Goal: Download file/media

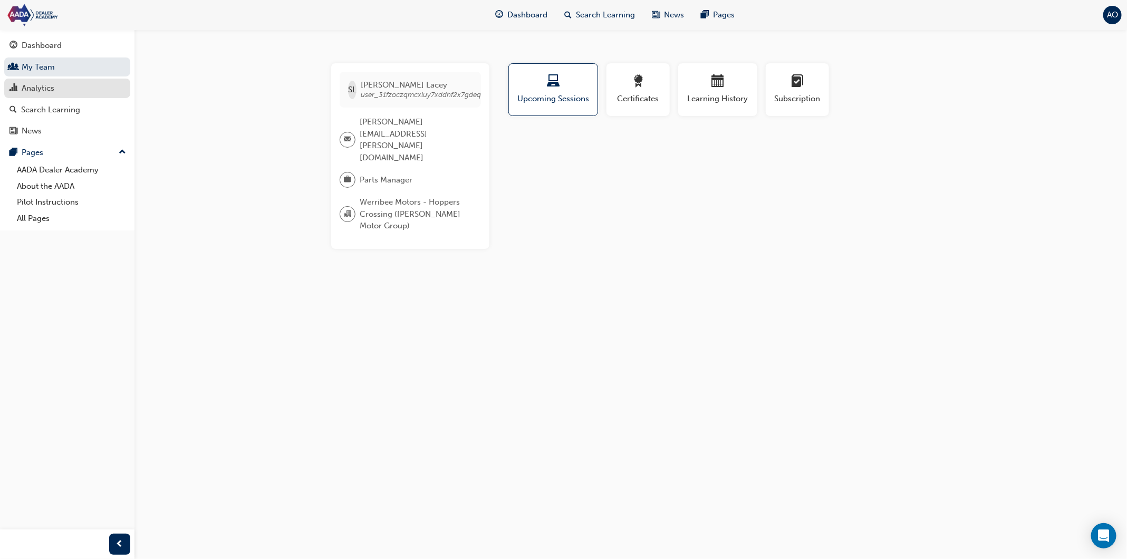
click at [72, 84] on div "Analytics" at bounding box center [67, 88] width 116 height 13
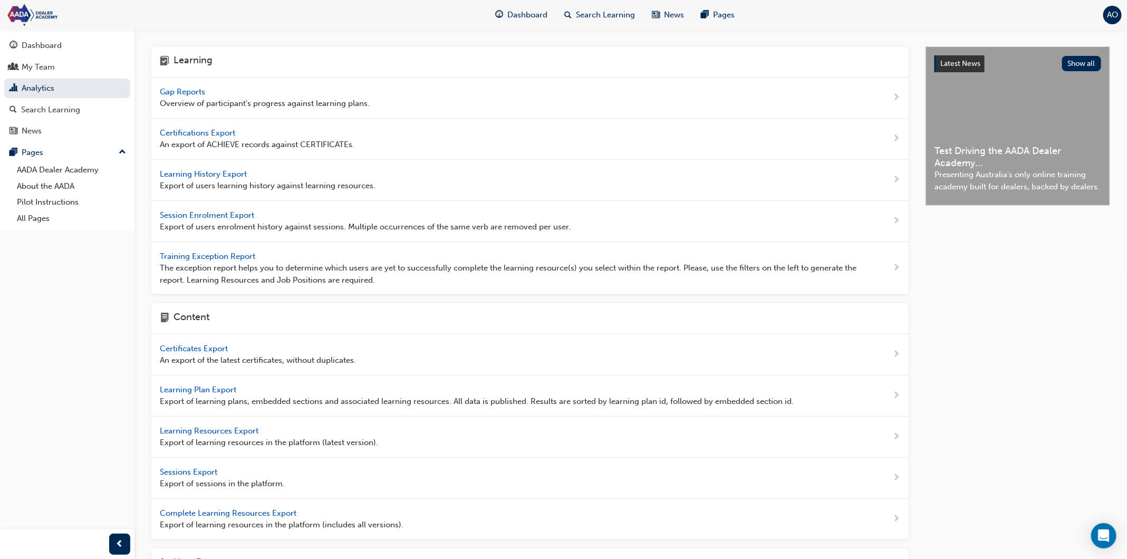
click at [229, 175] on span "Learning History Export" at bounding box center [204, 173] width 89 height 9
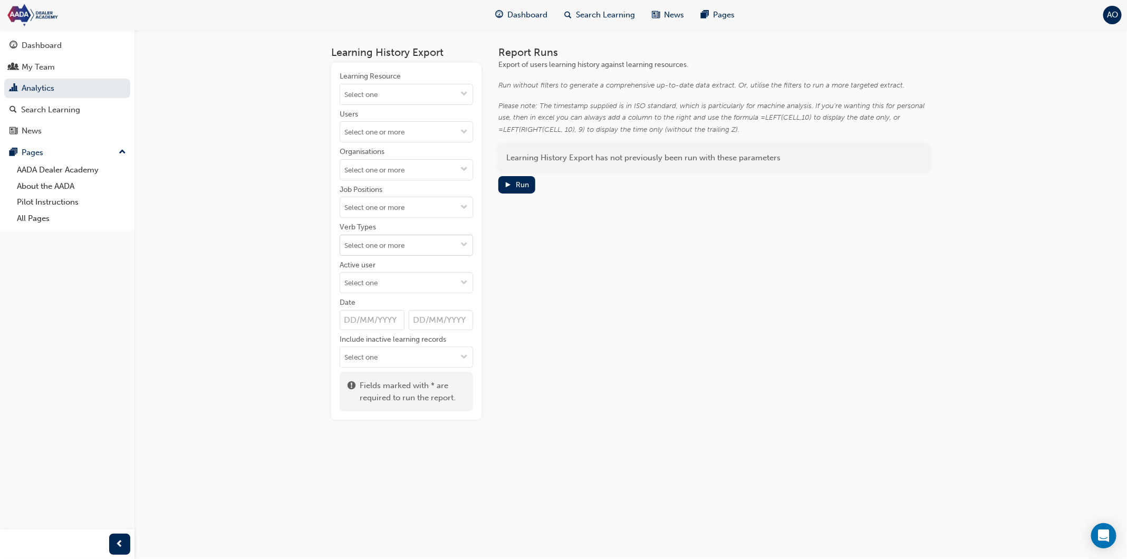
click at [410, 241] on input "Verb Types" at bounding box center [406, 245] width 132 height 20
type input "com"
click at [420, 277] on li "COMPLETE" at bounding box center [406, 285] width 133 height 20
type input "pass"
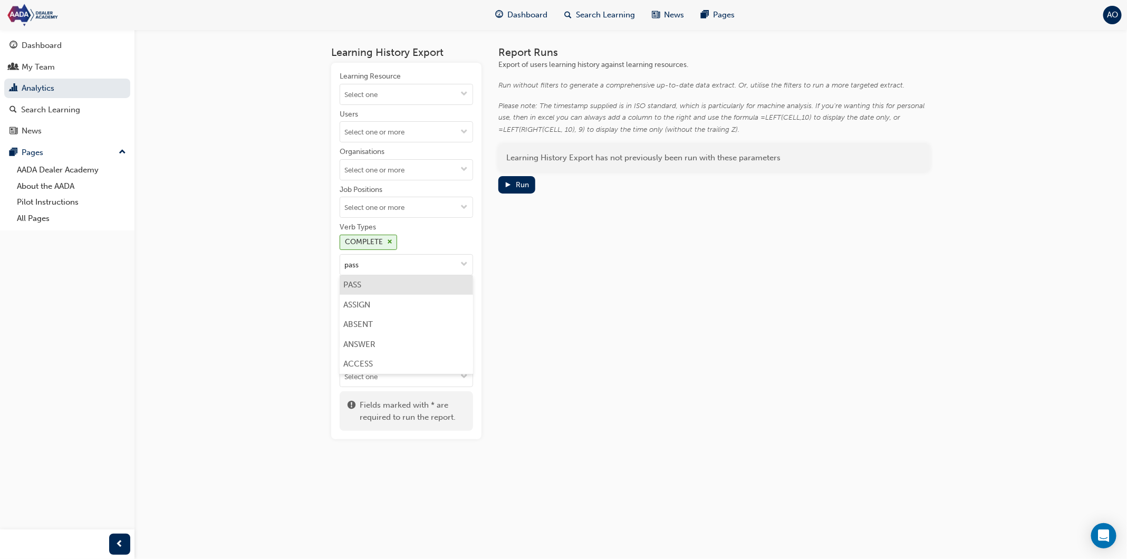
click at [420, 282] on li "PASS" at bounding box center [406, 285] width 133 height 20
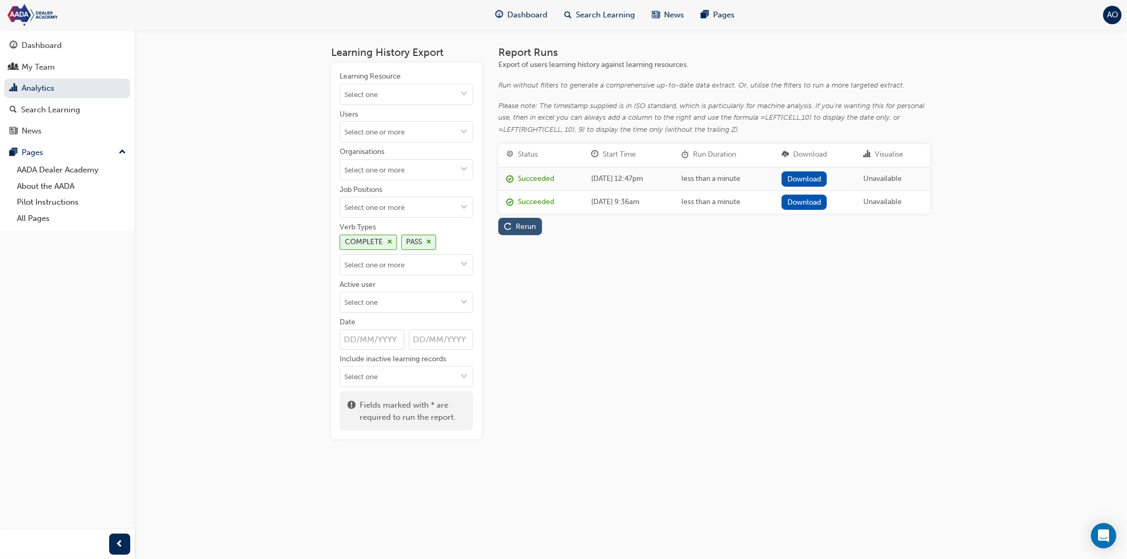
click at [526, 224] on div "Rerun" at bounding box center [526, 226] width 20 height 9
drag, startPoint x: 832, startPoint y: 173, endPoint x: 821, endPoint y: 201, distance: 30.1
click at [828, 173] on link "Download" at bounding box center [805, 178] width 46 height 15
click at [439, 255] on input "Verb Types COMPLETE PASS" at bounding box center [406, 265] width 132 height 20
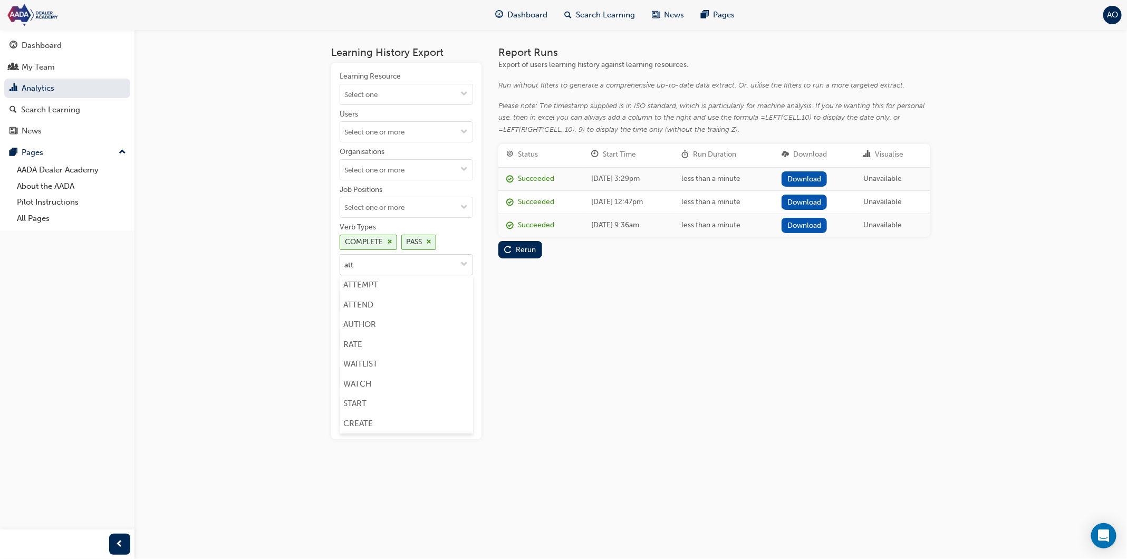
type input "atte"
click at [409, 285] on li "ATTEMPT" at bounding box center [406, 285] width 133 height 20
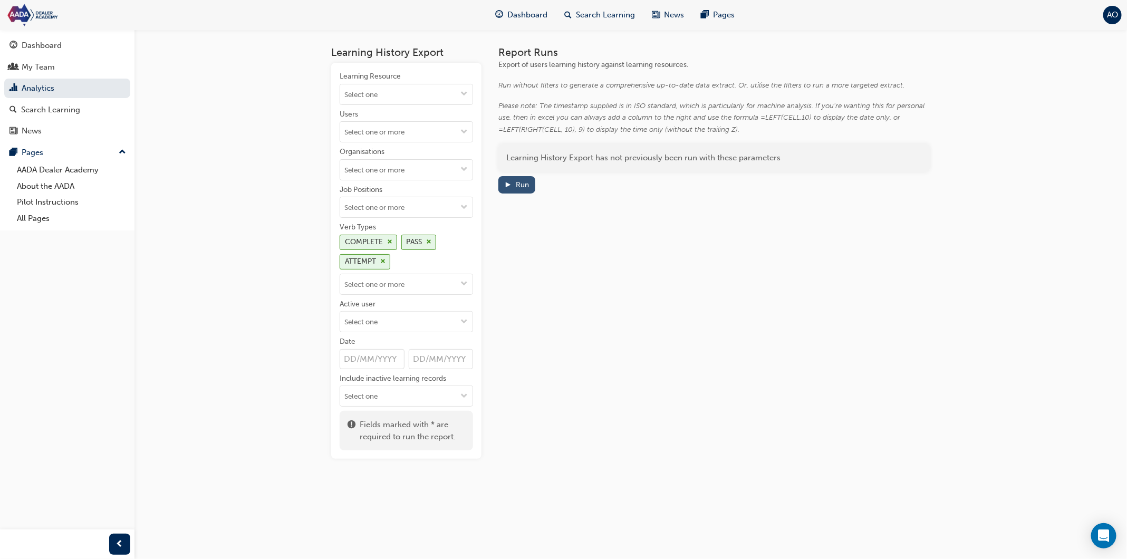
click at [511, 186] on span "play-icon" at bounding box center [507, 185] width 7 height 9
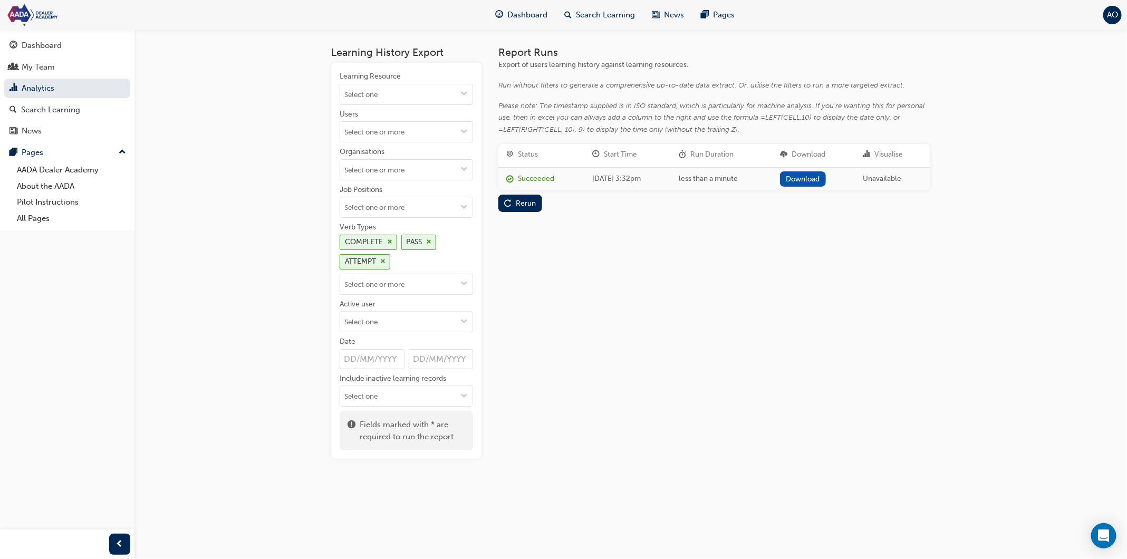
click at [822, 179] on link "Download" at bounding box center [803, 178] width 46 height 15
